Goal: Find specific page/section: Find specific page/section

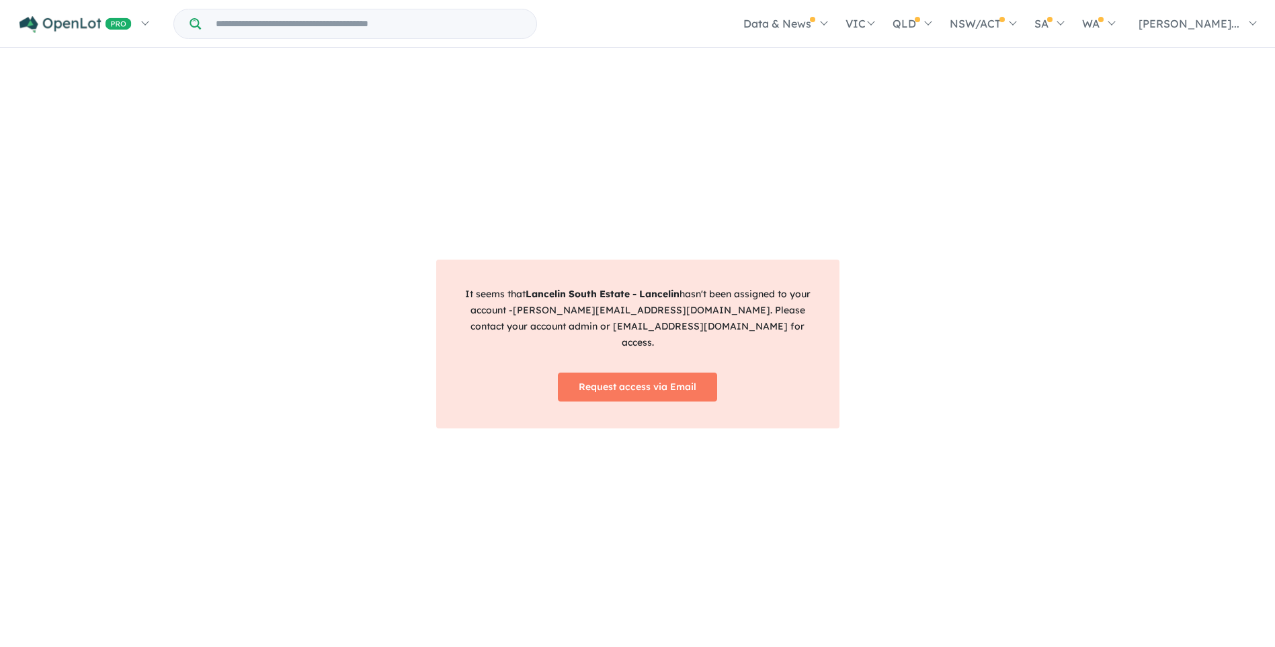
scroll to position [2, 0]
click at [255, 30] on input "Try estate name, suburb, builder or developer" at bounding box center [369, 23] width 330 height 29
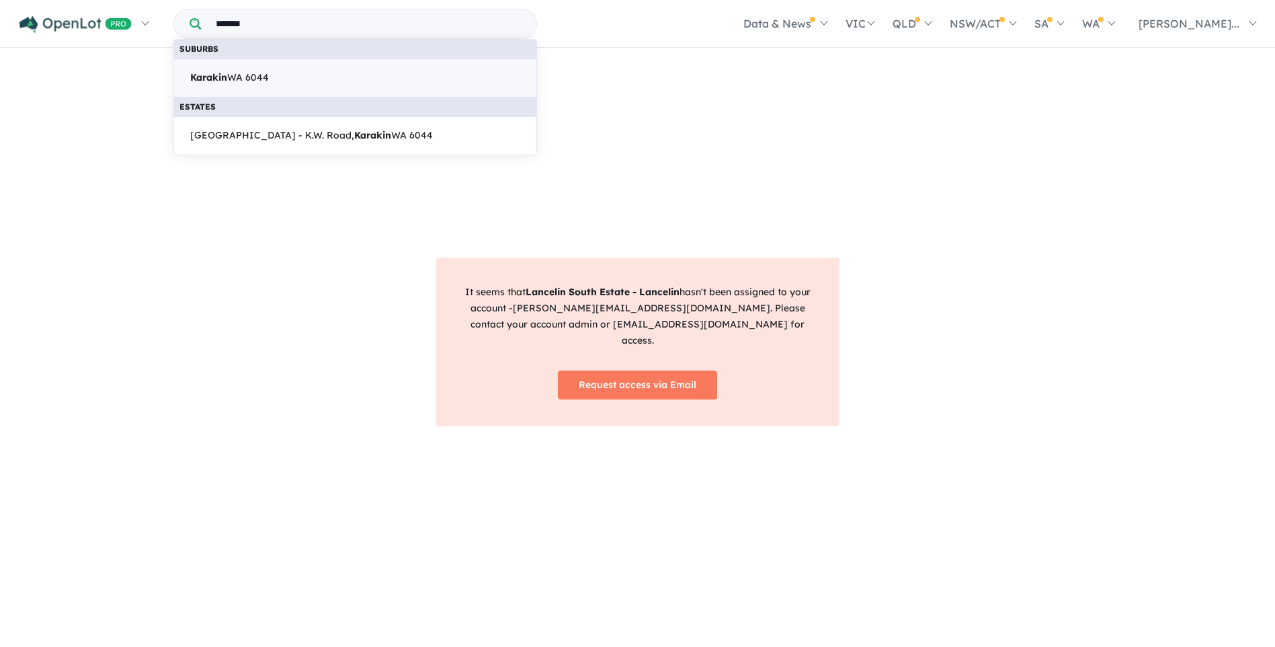
type input "*******"
click at [241, 85] on span "Karakin WA 6044" at bounding box center [229, 78] width 79 height 16
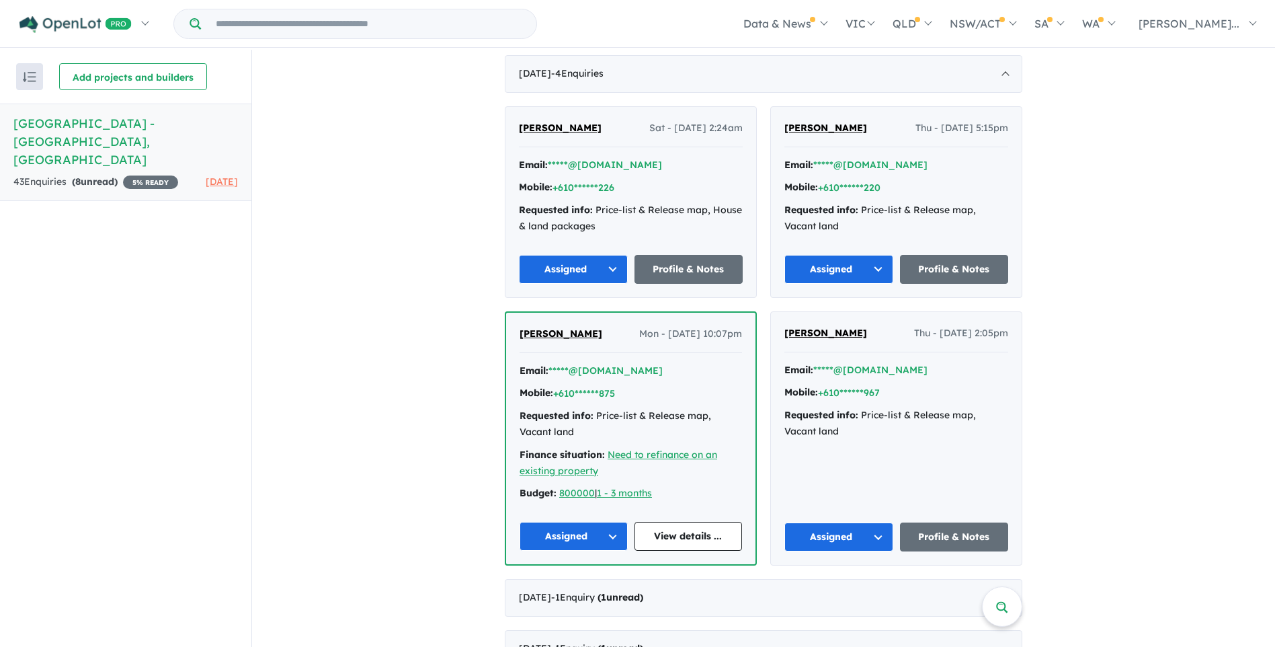
scroll to position [301, 0]
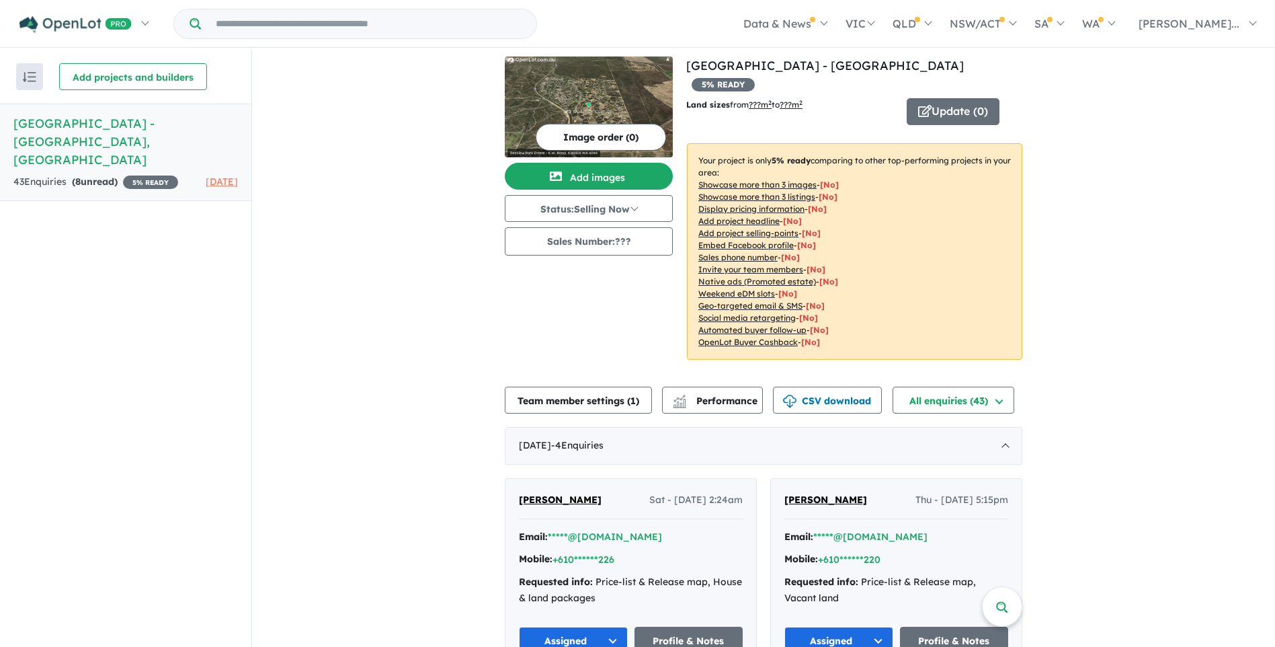
scroll to position [0, 0]
